Goal: Information Seeking & Learning: Learn about a topic

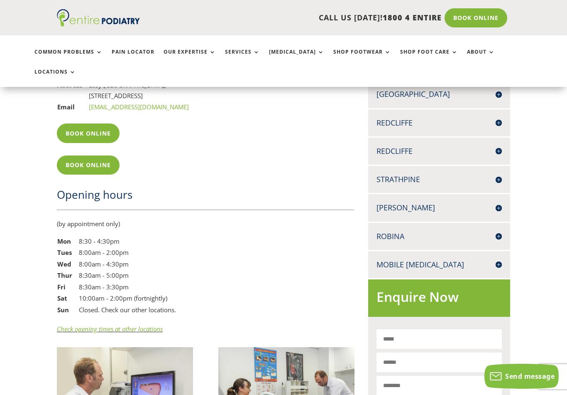
scroll to position [697, 0]
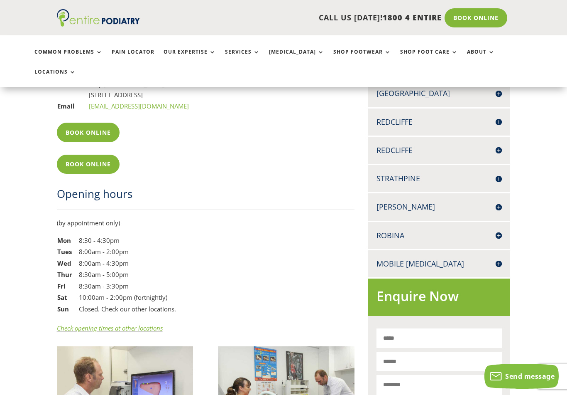
click at [349, 220] on div "(by appointment only) Mon 8:30 - 4:30pm Tues 8:00am - 2:00pm Wed 8:00am - 4:30p…" at bounding box center [206, 276] width 298 height 116
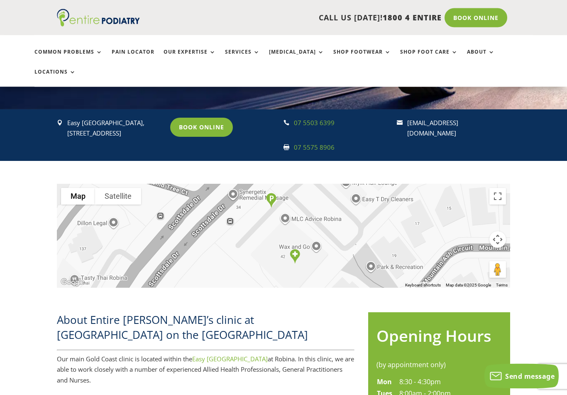
scroll to position [126, 0]
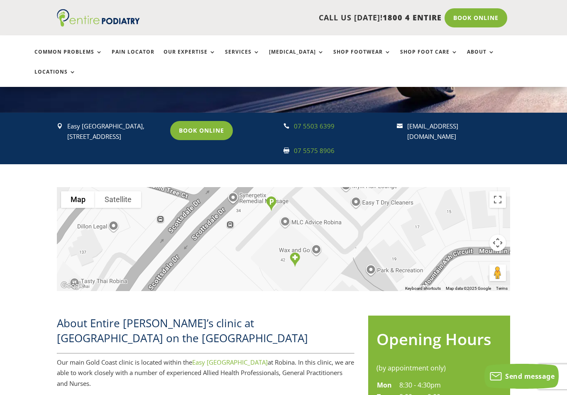
click at [248, 52] on link "Services" at bounding box center [242, 58] width 35 height 18
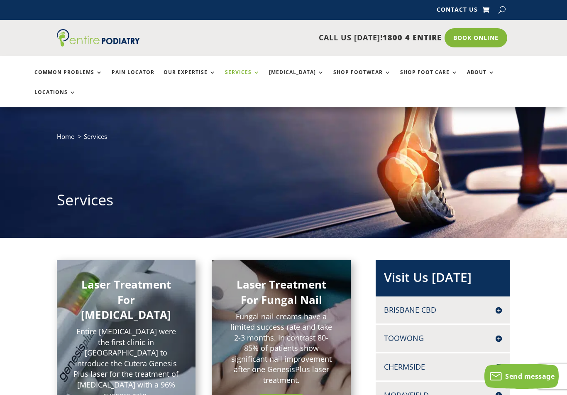
scroll to position [0, 0]
click at [242, 73] on link "Services" at bounding box center [242, 79] width 35 height 18
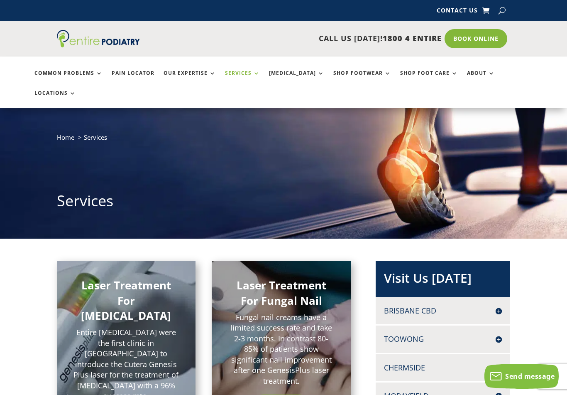
click at [241, 72] on link "Services" at bounding box center [242, 79] width 35 height 18
click at [242, 75] on link "Services" at bounding box center [242, 79] width 35 height 18
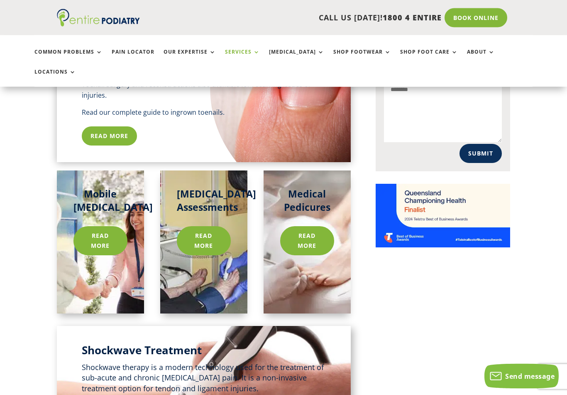
scroll to position [593, 0]
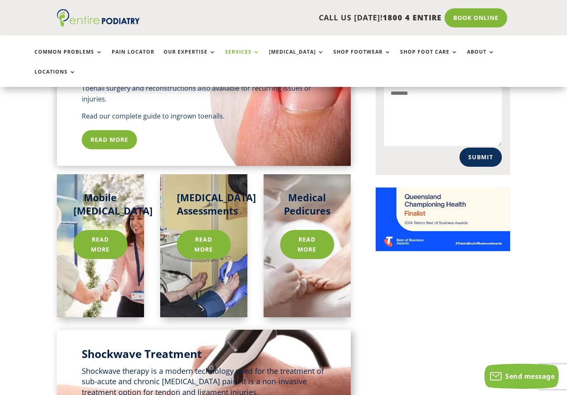
click at [96, 50] on link "Common Problems" at bounding box center [68, 58] width 68 height 18
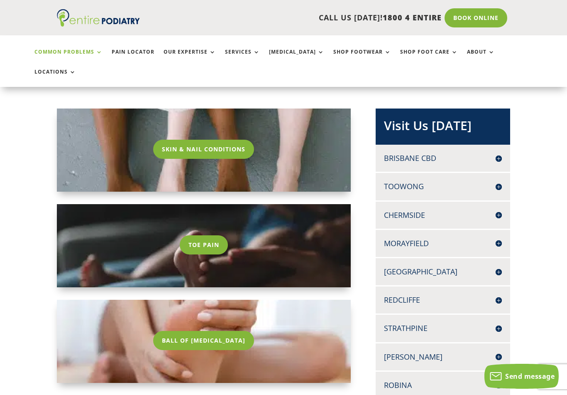
scroll to position [153, 0]
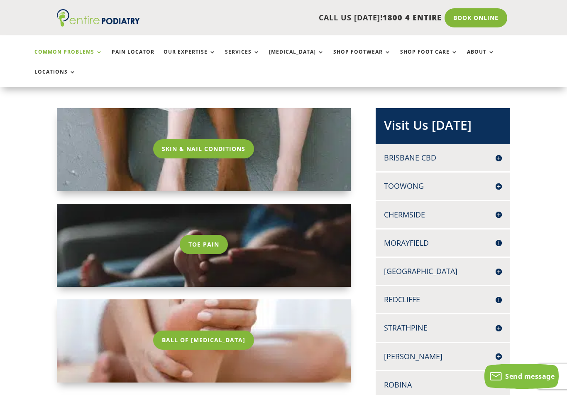
click at [202, 235] on link "Toe Pain" at bounding box center [204, 244] width 48 height 19
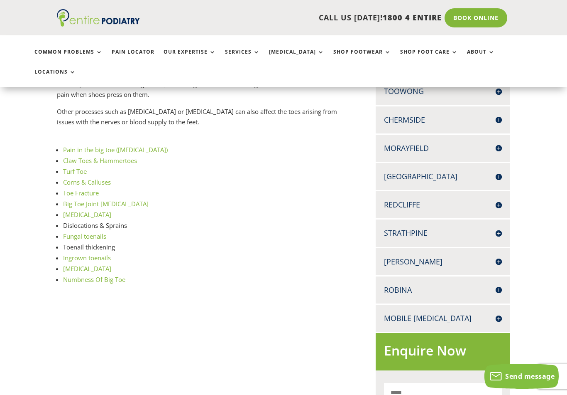
scroll to position [241, 0]
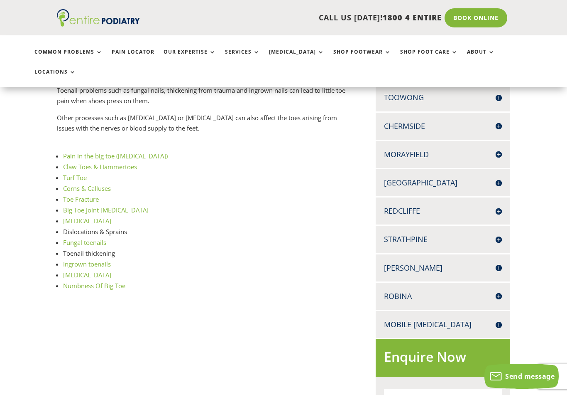
click at [108, 184] on link "Corns & Calluses" at bounding box center [87, 188] width 49 height 8
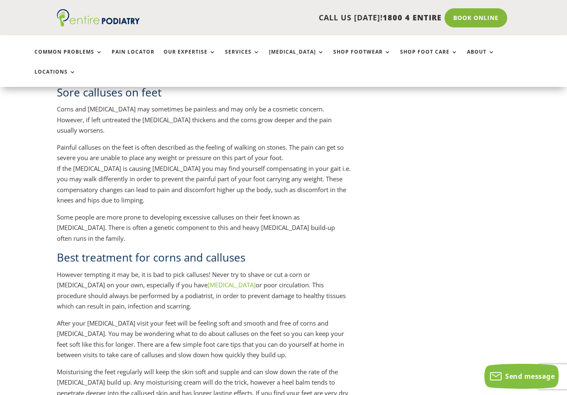
scroll to position [1735, 0]
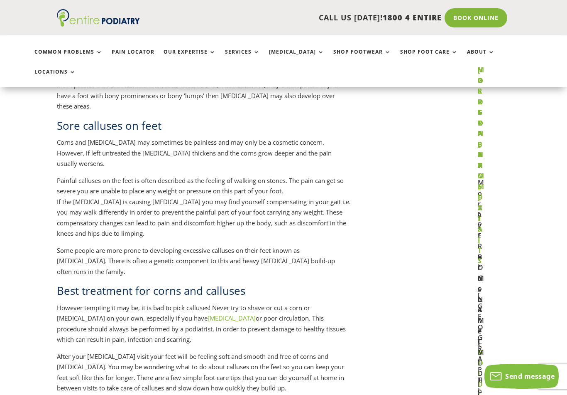
click at [76, 69] on link "Locations" at bounding box center [55, 78] width 42 height 18
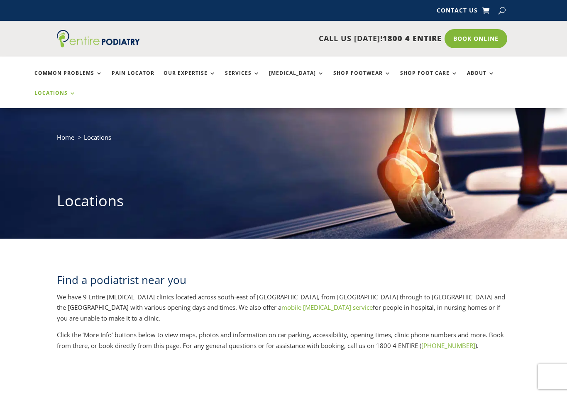
click at [465, 12] on link "Contact Us" at bounding box center [457, 11] width 41 height 9
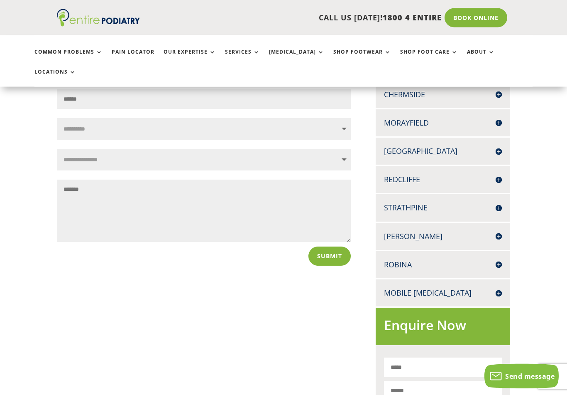
scroll to position [274, 0]
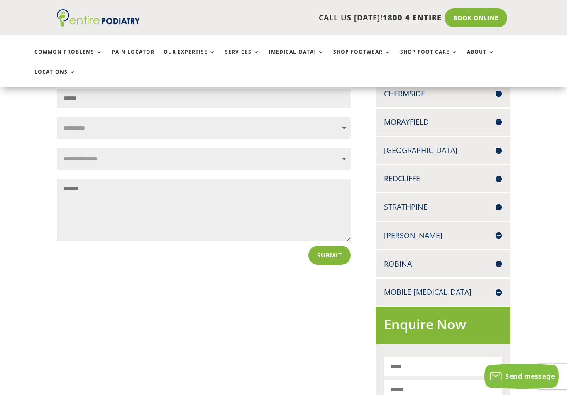
click at [422, 258] on h4 "Robina" at bounding box center [443, 263] width 118 height 10
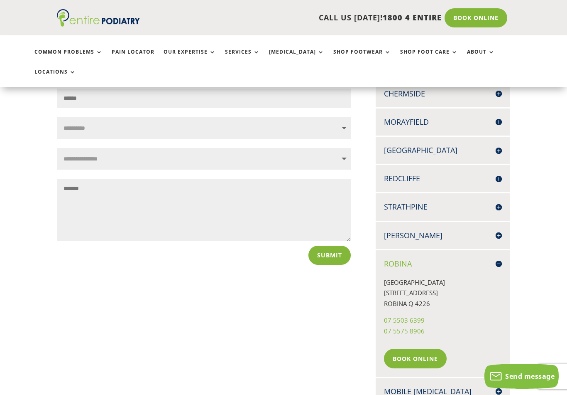
click at [411, 277] on p "[GEOGRAPHIC_DATA][STREET_ADDRESS]" at bounding box center [443, 296] width 118 height 38
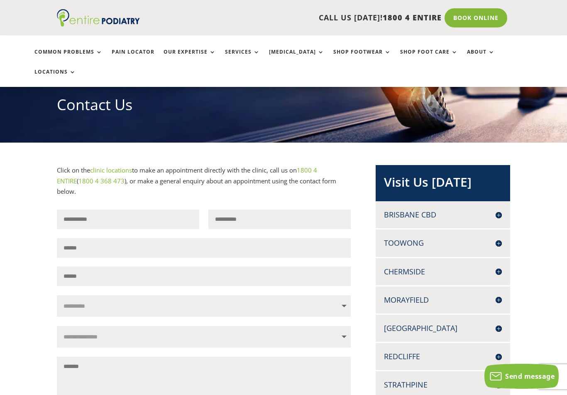
scroll to position [96, 0]
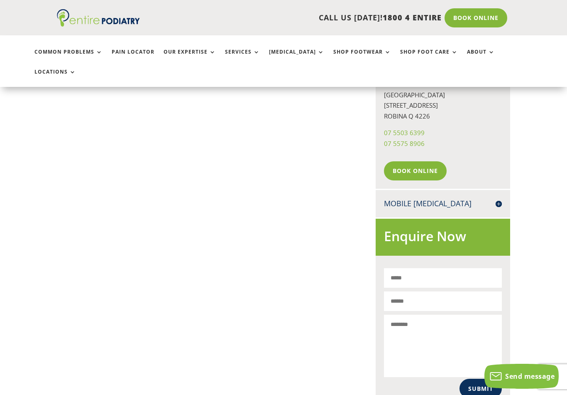
scroll to position [434, 0]
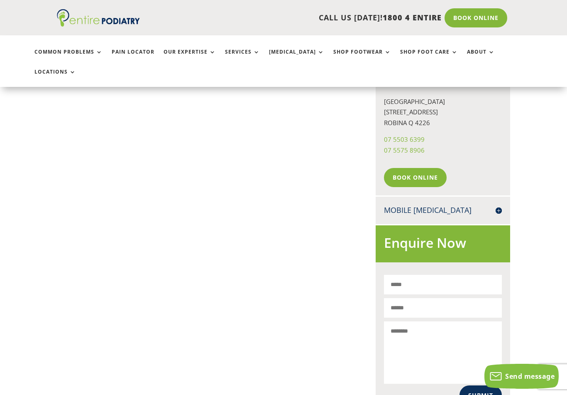
click at [437, 101] on p "[GEOGRAPHIC_DATA][STREET_ADDRESS]" at bounding box center [443, 115] width 118 height 38
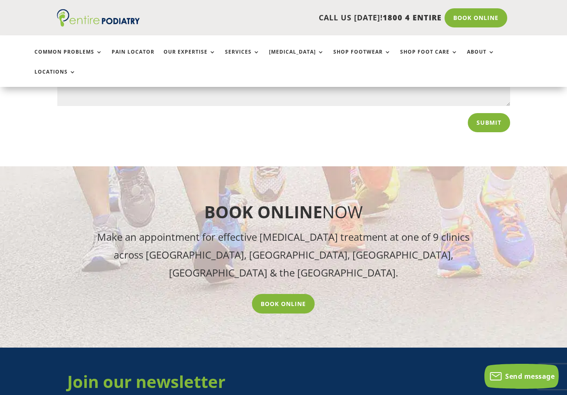
scroll to position [1023, 0]
